Goal: Check status: Check status

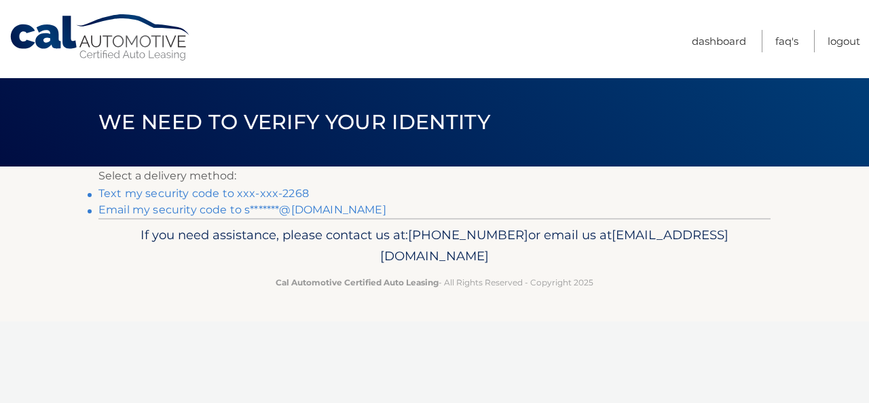
click at [229, 191] on link "Text my security code to xxx-xxx-2268" at bounding box center [203, 193] width 210 height 13
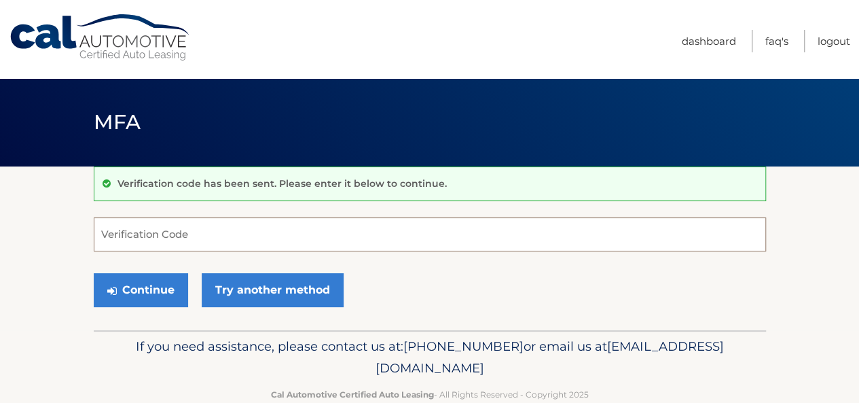
click at [208, 226] on input "Verification Code" at bounding box center [430, 234] width 672 height 34
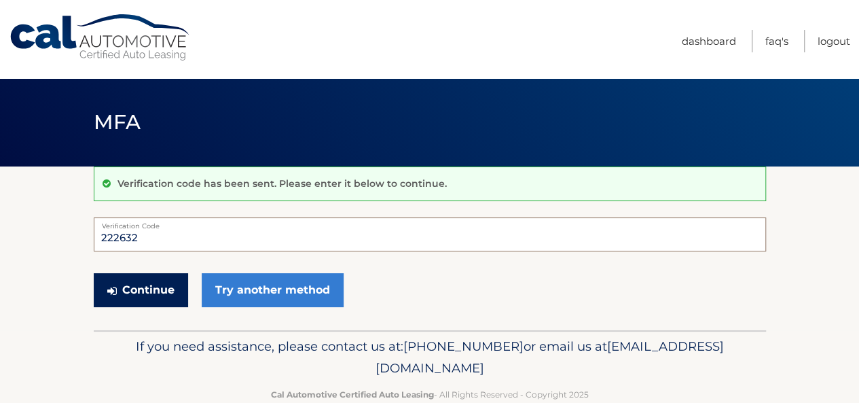
type input "222632"
click at [137, 283] on button "Continue" at bounding box center [141, 290] width 94 height 34
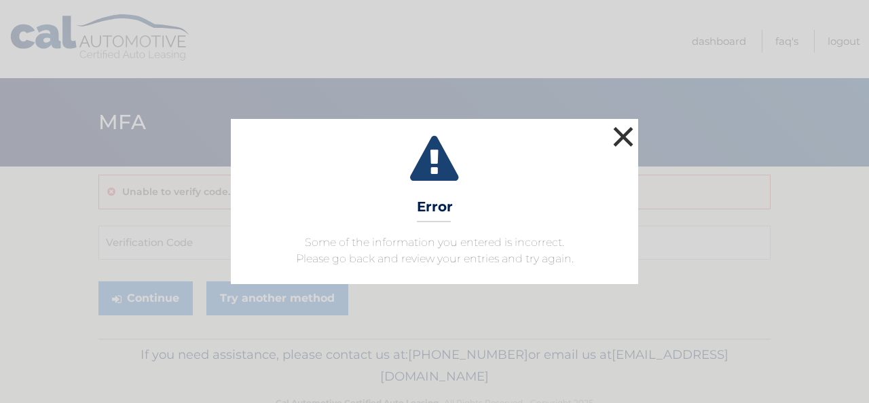
click at [616, 150] on button "×" at bounding box center [623, 136] width 27 height 27
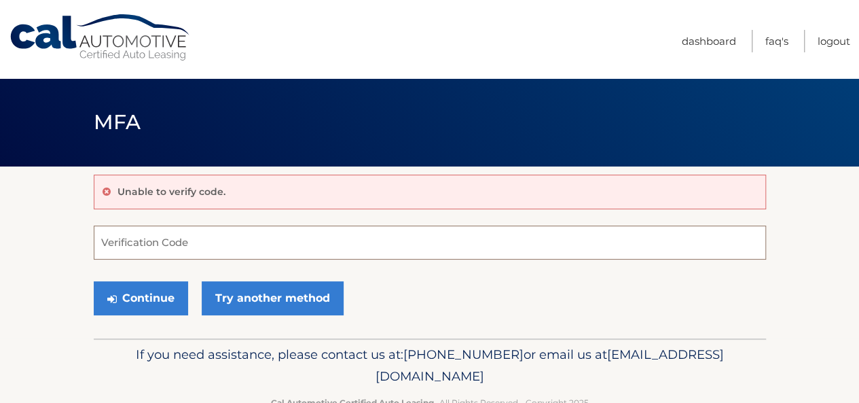
click at [394, 238] on input "Verification Code" at bounding box center [430, 242] width 672 height 34
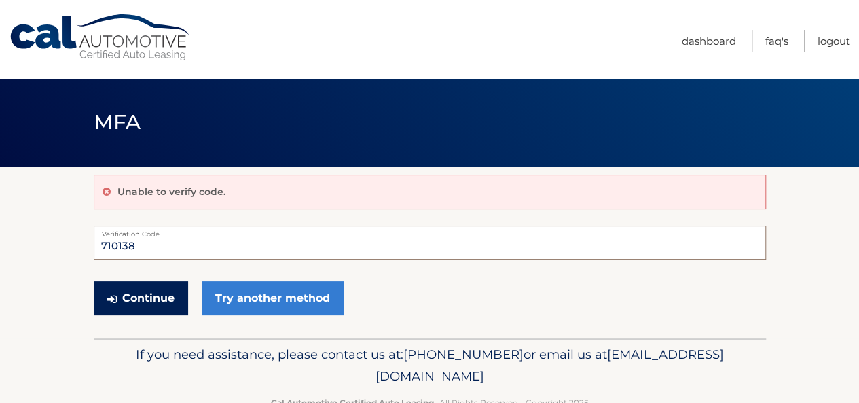
type input "710138"
click at [147, 305] on button "Continue" at bounding box center [141, 298] width 94 height 34
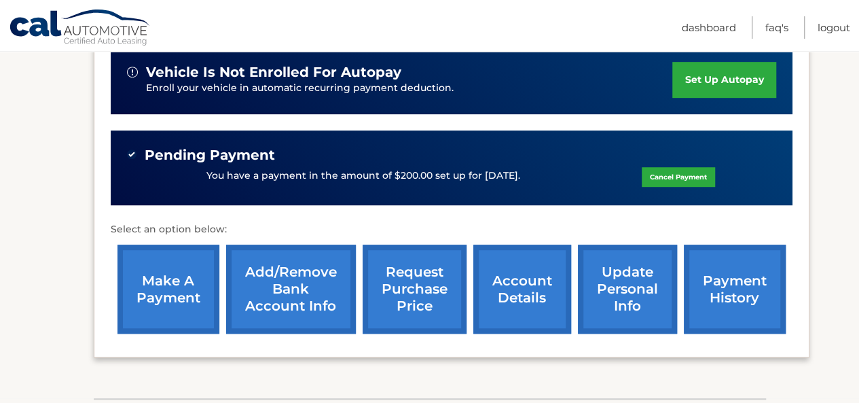
scroll to position [350, 0]
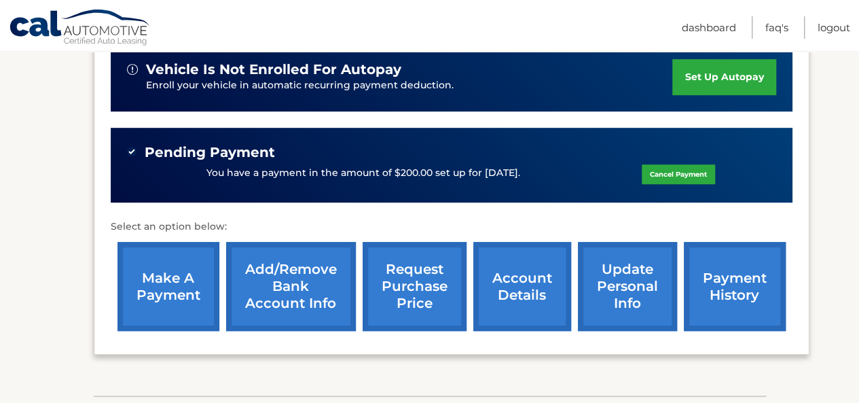
click at [543, 310] on link "account details" at bounding box center [522, 286] width 98 height 89
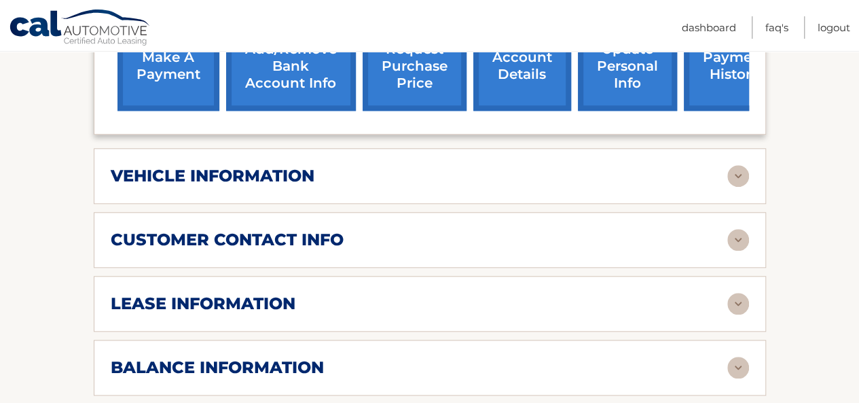
scroll to position [592, 0]
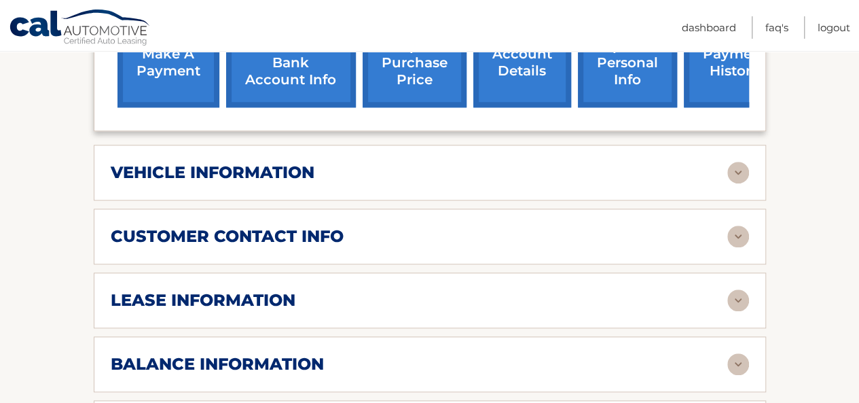
click at [466, 181] on div "vehicle information vehicle Year [DATE] vehicle make Lexus vehicle model NX 350…" at bounding box center [430, 173] width 672 height 56
click at [733, 167] on img at bounding box center [738, 173] width 22 height 22
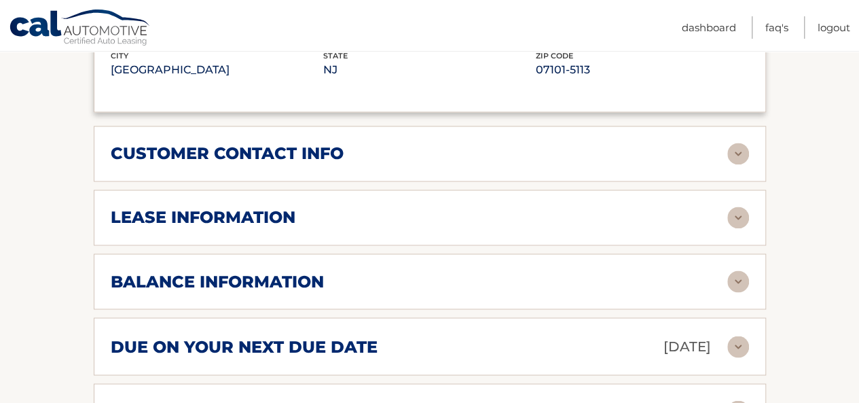
scroll to position [1023, 0]
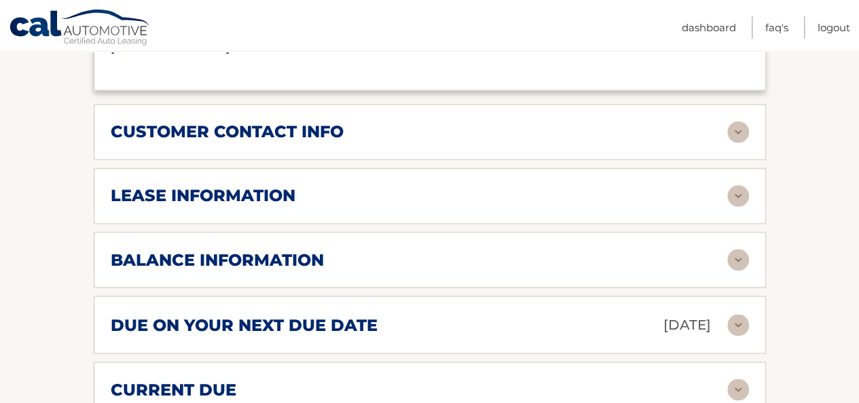
click at [509, 191] on div "lease information" at bounding box center [419, 195] width 616 height 20
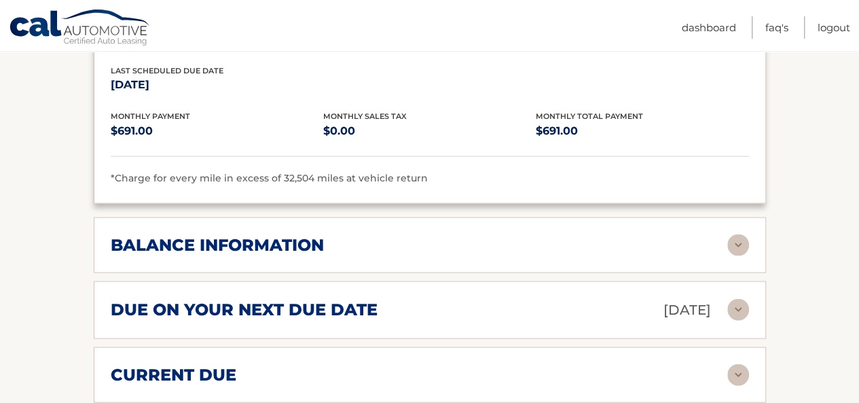
scroll to position [1309, 0]
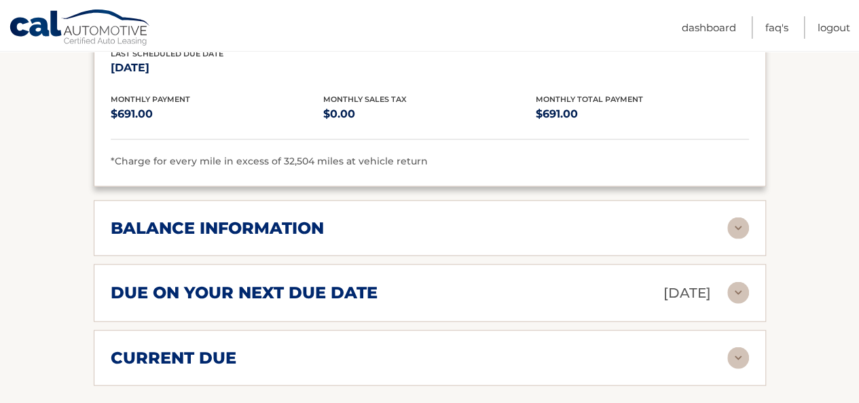
click at [521, 354] on div "current due" at bounding box center [419, 358] width 616 height 20
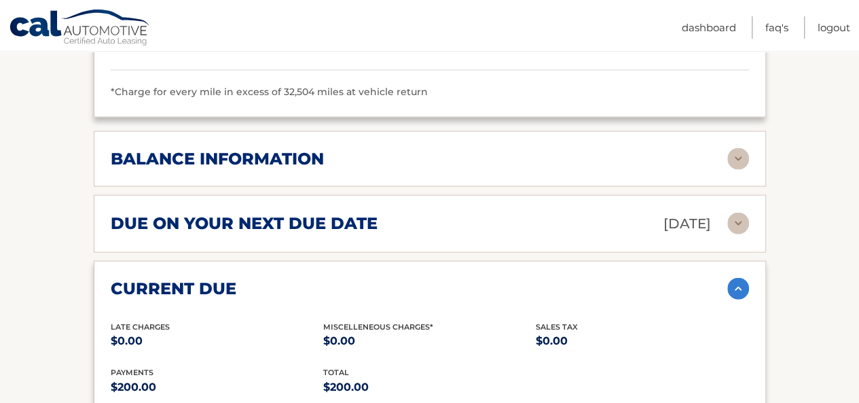
scroll to position [1374, 0]
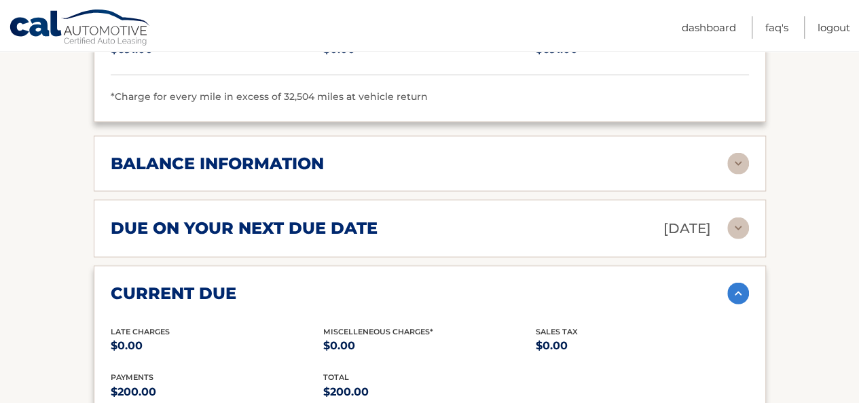
click at [688, 160] on div "balance information" at bounding box center [419, 163] width 616 height 20
